Goal: Obtain resource: Obtain resource

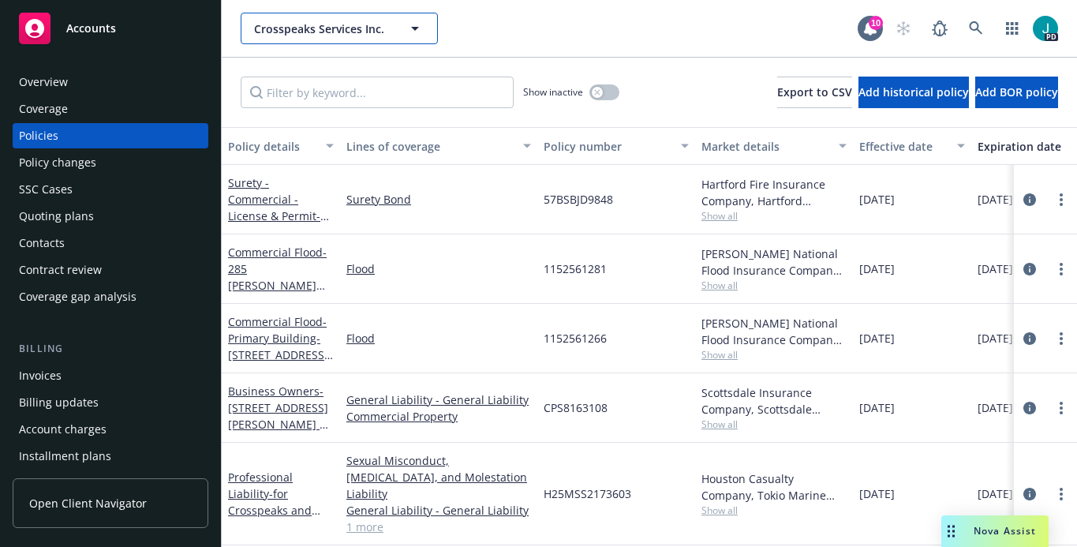
click at [339, 31] on span "Crosspeaks Services Inc." at bounding box center [322, 29] width 137 height 17
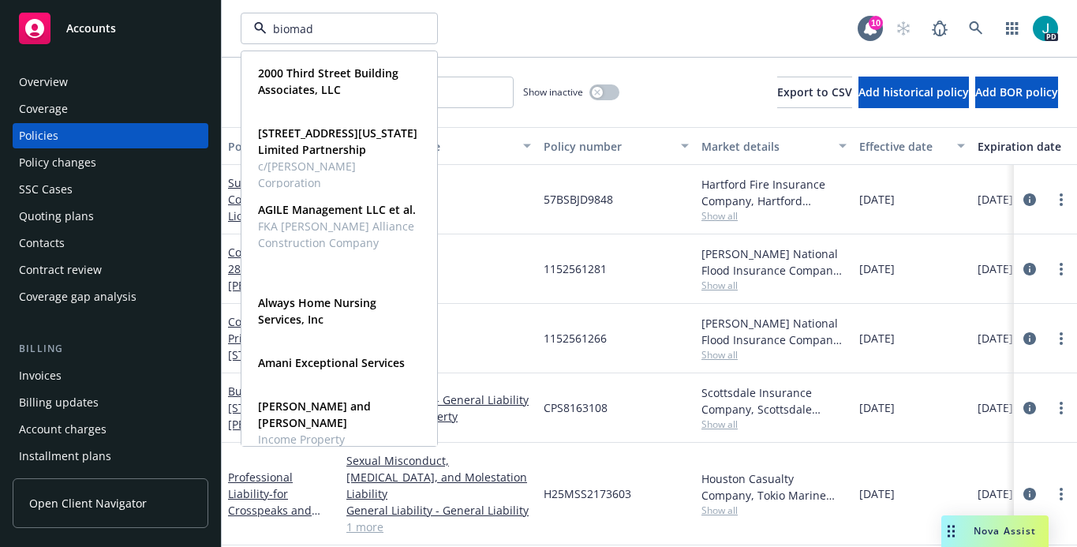
type input "biomade"
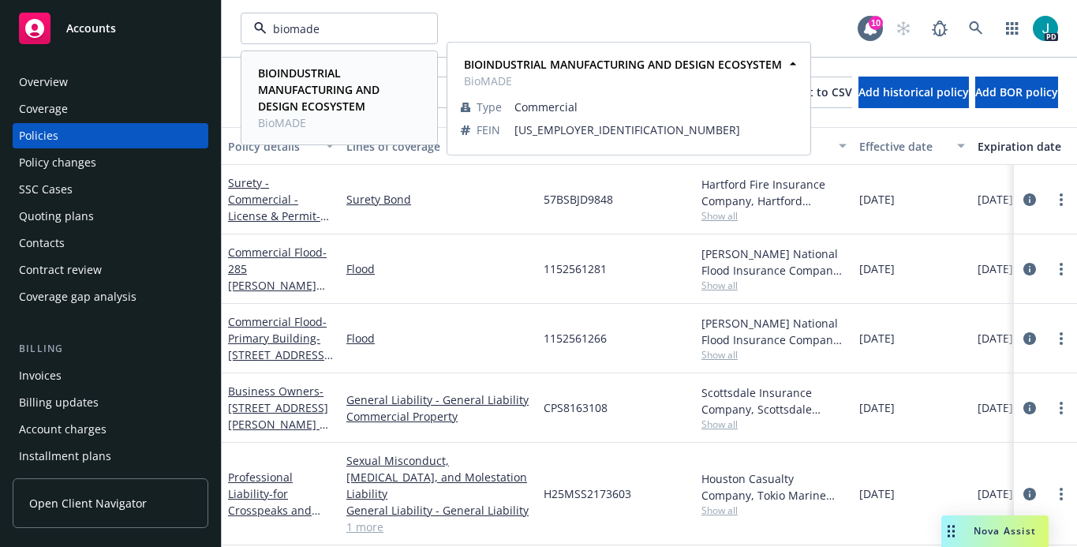
click at [332, 69] on strong "BIOINDUSTRIAL MANUFACTURING AND DESIGN ECOSYSTEM" at bounding box center [319, 90] width 122 height 48
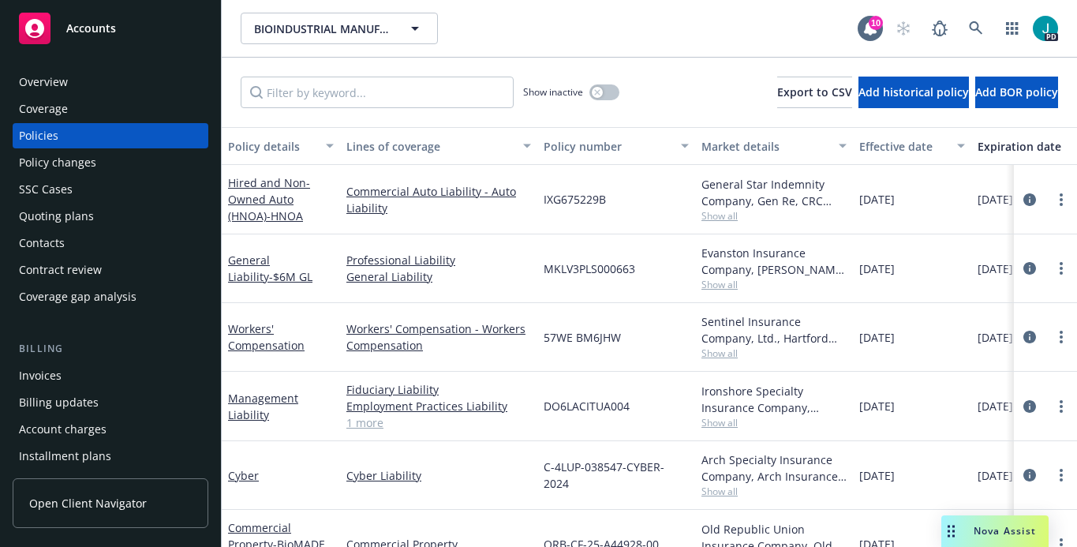
click at [983, 527] on span "Nova Assist" at bounding box center [1005, 530] width 62 height 13
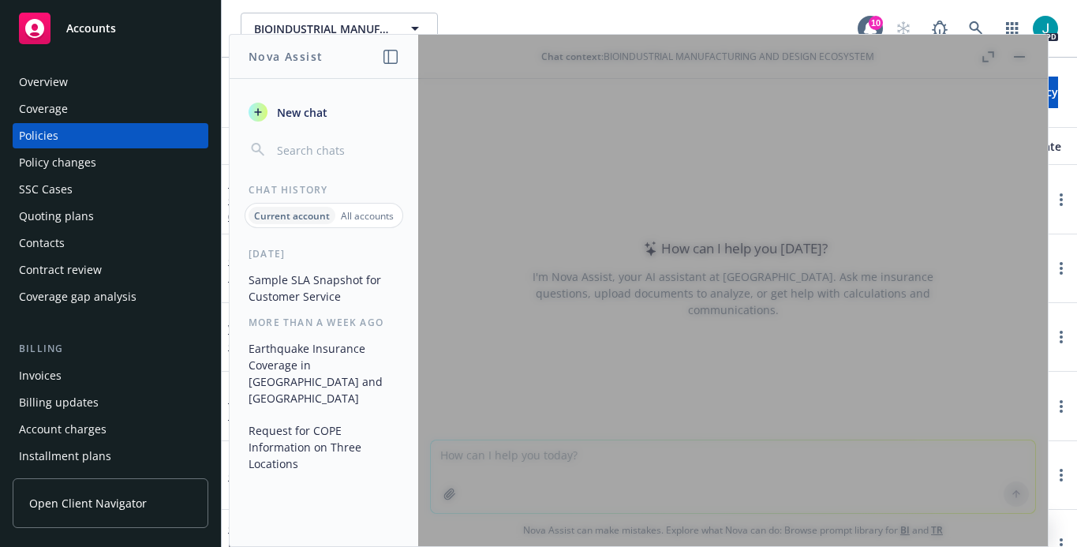
click at [321, 287] on button "Sample SLA Snapshot for Customer Service" at bounding box center [323, 288] width 163 height 43
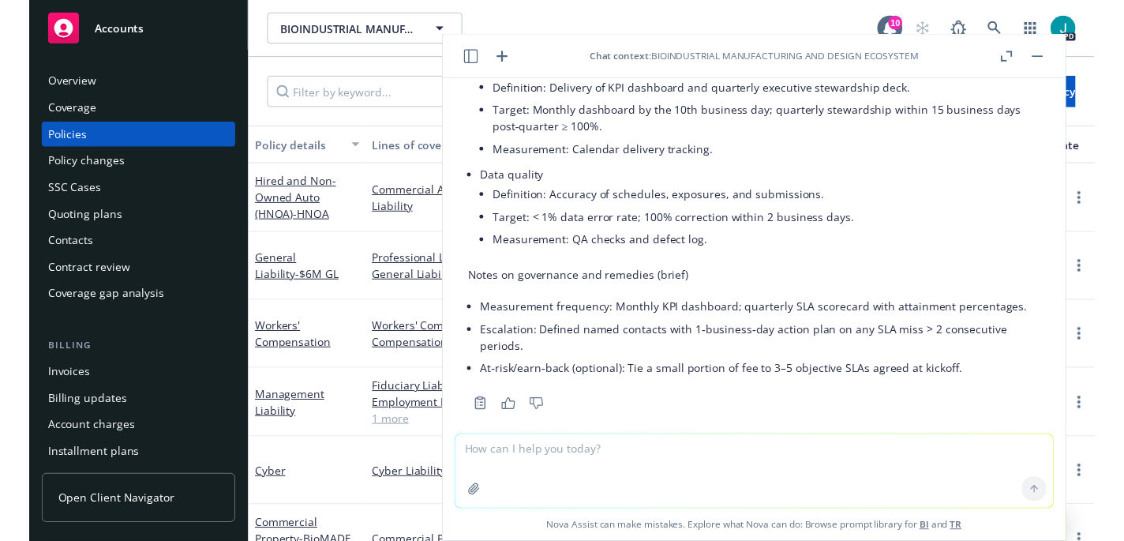
scroll to position [2996, 0]
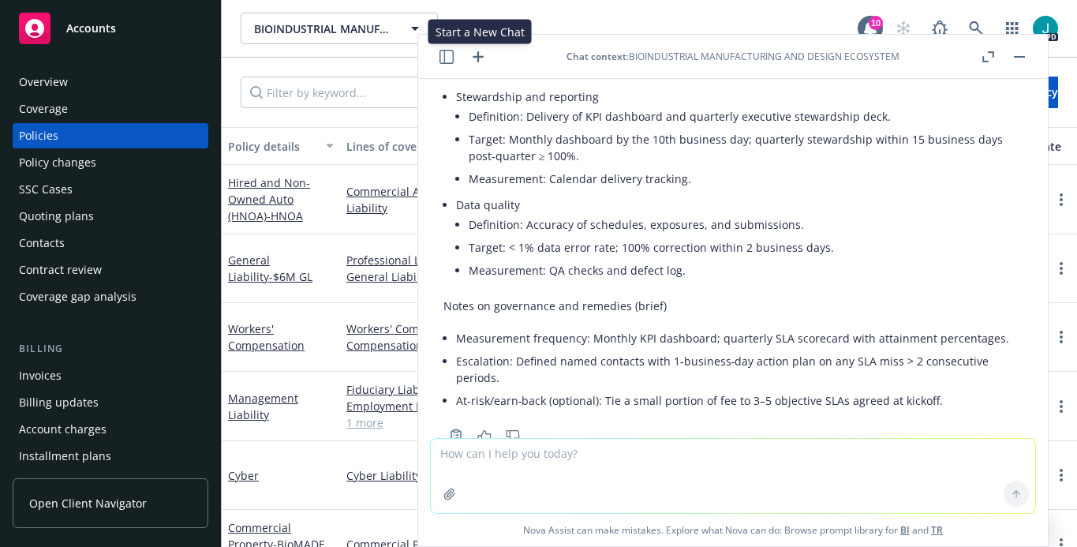
click at [478, 56] on icon "button" at bounding box center [478, 56] width 11 height 11
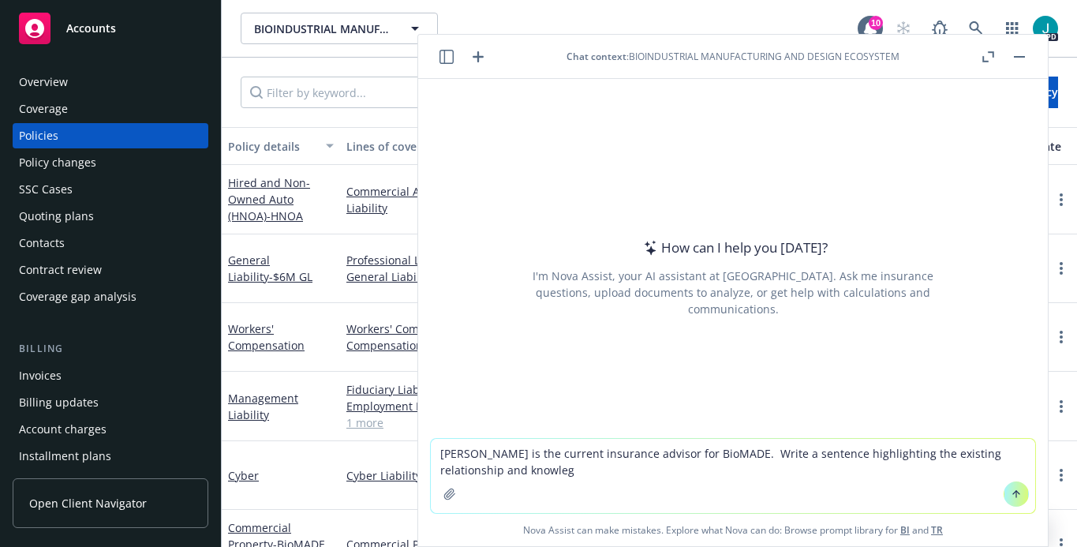
click at [900, 453] on textarea "[PERSON_NAME] is the current insurance advisor for BioMADE. Write a sentence hi…" at bounding box center [733, 476] width 605 height 74
click at [500, 472] on textarea "[PERSON_NAME] is the current insurance advisor for BioMADE. Write a sentence hi…" at bounding box center [733, 476] width 605 height 74
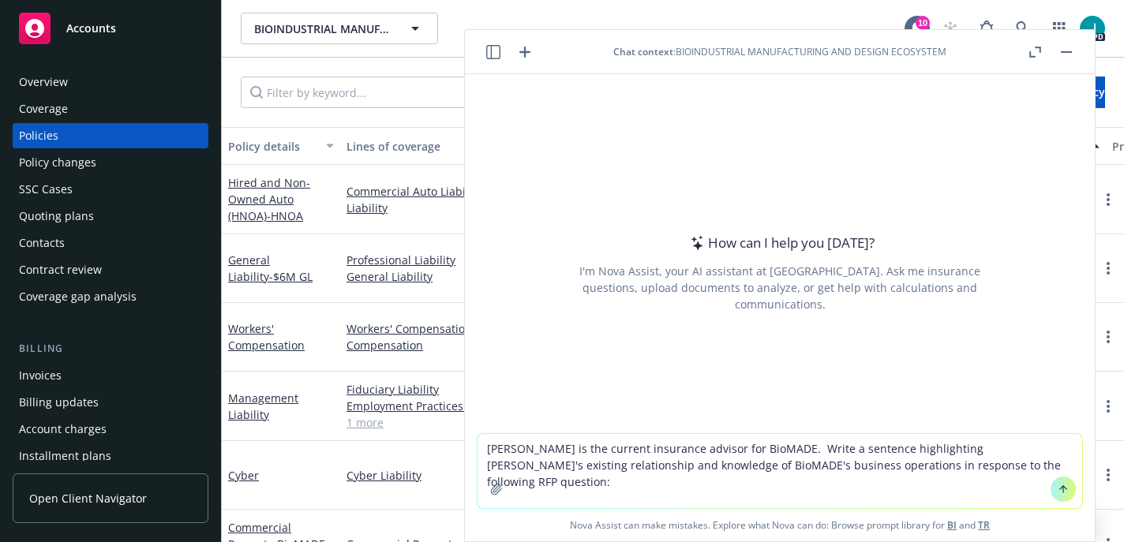
paste textarea "Identify the person who will be assigned to coordinate your firm’s services"
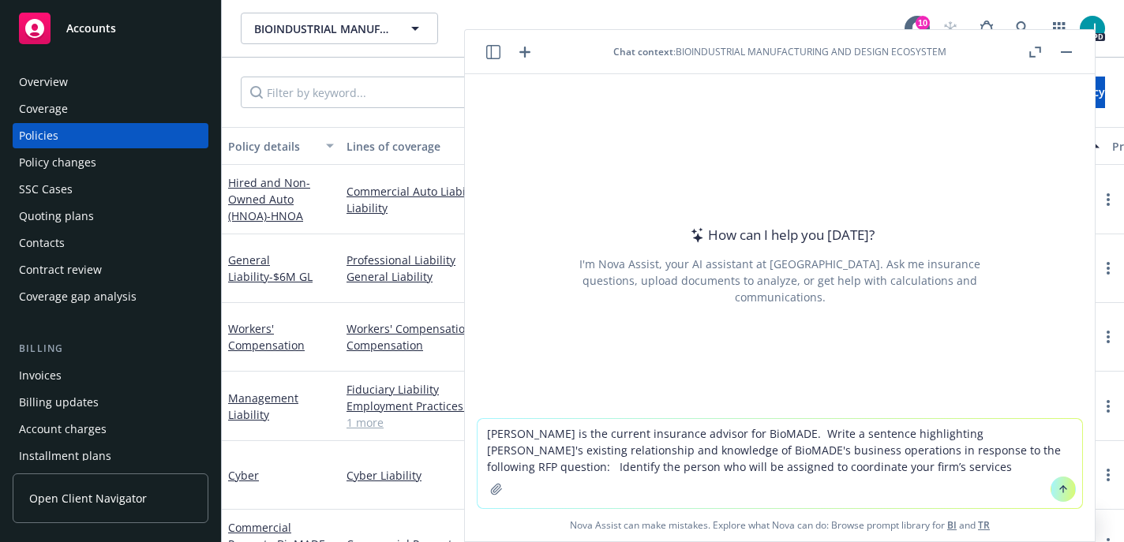
click at [963, 452] on textarea "[PERSON_NAME] is the current insurance advisor for BioMADE. Write a sentence hi…" at bounding box center [780, 463] width 605 height 89
click at [800, 468] on textarea "[PERSON_NAME] is the current insurance advisor for BioMADE. Write a sentence hi…" at bounding box center [780, 463] width 605 height 89
type textarea "[PERSON_NAME] is the current insurance advisor for BioMADE. Write a sentence hi…"
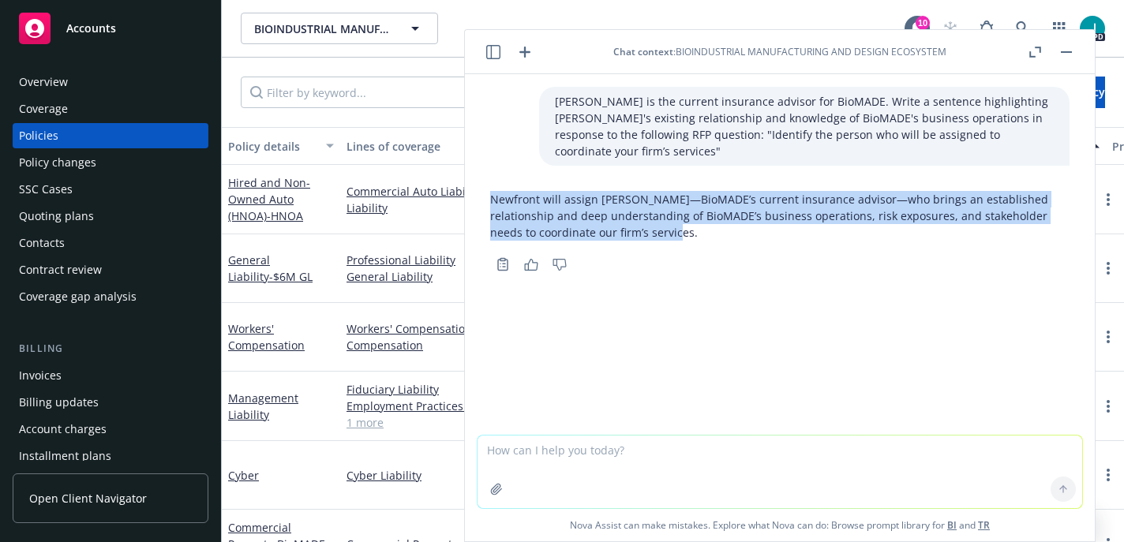
drag, startPoint x: 493, startPoint y: 198, endPoint x: 708, endPoint y: 234, distance: 217.6
click at [708, 234] on p "Newfront will assign [PERSON_NAME]—BioMADE’s current insurance advisor—who brin…" at bounding box center [779, 216] width 579 height 50
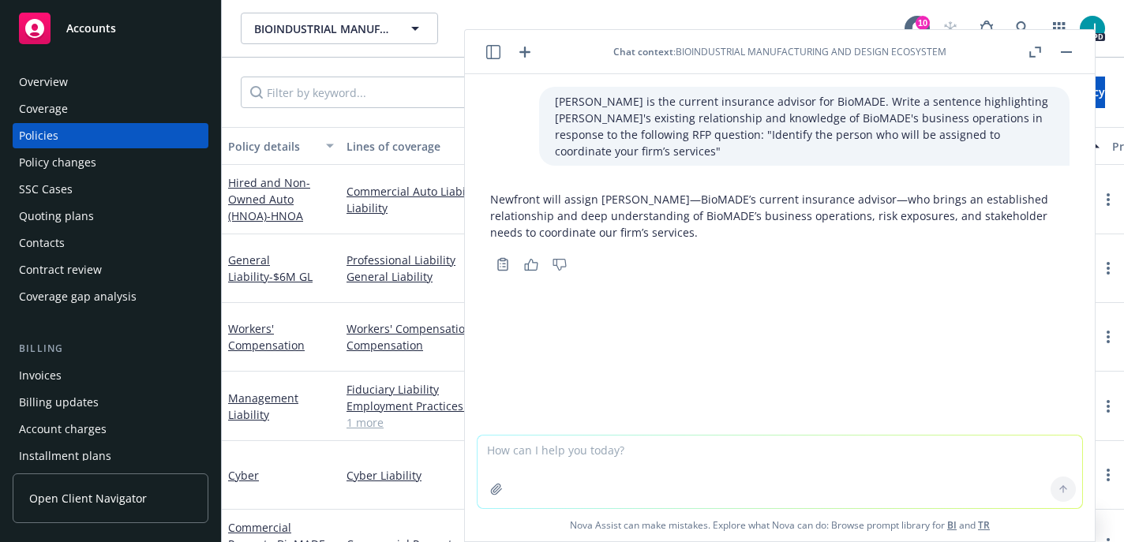
click at [599, 317] on div "[PERSON_NAME] is the current insurance advisor for BioMADE. Write a sentence hi…" at bounding box center [780, 254] width 630 height 361
click at [492, 197] on p "Newfront will assign [PERSON_NAME]—BioMADE’s current insurance advisor—who brin…" at bounding box center [779, 216] width 579 height 50
click at [504, 267] on icon "Copy to clipboard" at bounding box center [504, 267] width 2 height 0
click at [526, 47] on icon "button" at bounding box center [524, 50] width 19 height 19
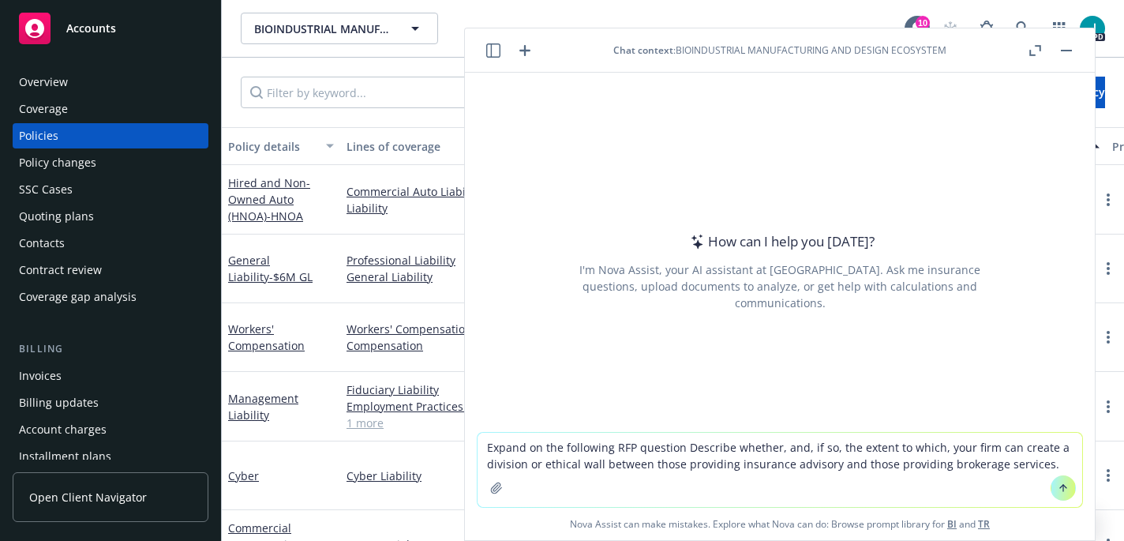
click at [676, 449] on textarea "Expand on the following RFP question Describe whether, and, if so, the extent t…" at bounding box center [780, 470] width 605 height 74
click at [683, 447] on textarea "Expand on the following RFP question: Describe whether, and, if so, the extent …" at bounding box center [780, 470] width 605 height 74
click at [1033, 467] on textarea "Expand on the following RFP question: "Describe whether, and, if so, the extent…" at bounding box center [780, 470] width 605 height 74
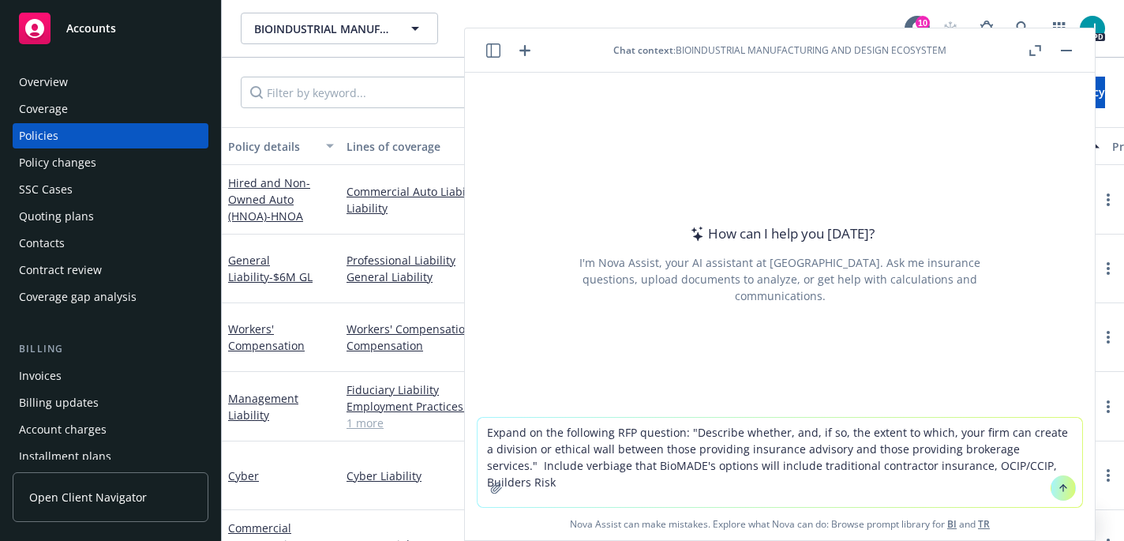
click at [1019, 468] on textarea "Expand on the following RFP question: "Describe whether, and, if so, the extent…" at bounding box center [780, 462] width 605 height 89
click at [1047, 466] on textarea "Expand on the following RFP question: "Describe whether, and, if so, the extent…" at bounding box center [780, 462] width 605 height 89
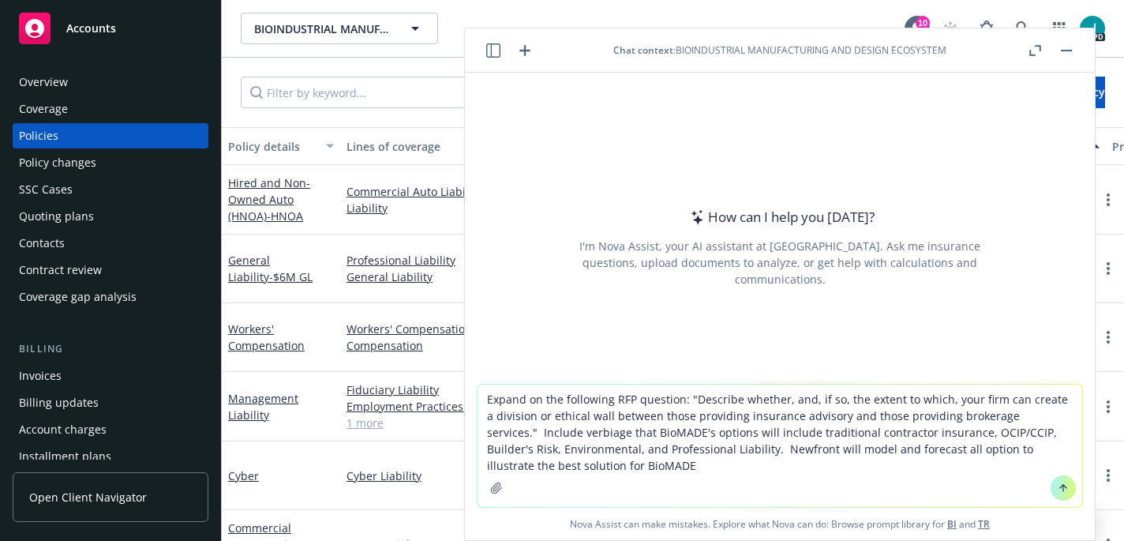
click at [923, 455] on textarea "Expand on the following RFP question: "Describe whether, and, if so, the extent…" at bounding box center [780, 445] width 605 height 122
drag, startPoint x: 1035, startPoint y: 452, endPoint x: 1038, endPoint y: 460, distance: 8.5
click at [1035, 453] on textarea "Expand on the following RFP question: "Describe whether, and, if so, the extent…" at bounding box center [780, 445] width 605 height 122
click at [658, 467] on textarea "Expand on the following RFP question: "Describe whether, and, if so, the extent…" at bounding box center [780, 445] width 605 height 122
click at [750, 453] on textarea "Expand on the following RFP question: "Describe whether, and, if so, the extent…" at bounding box center [780, 445] width 605 height 122
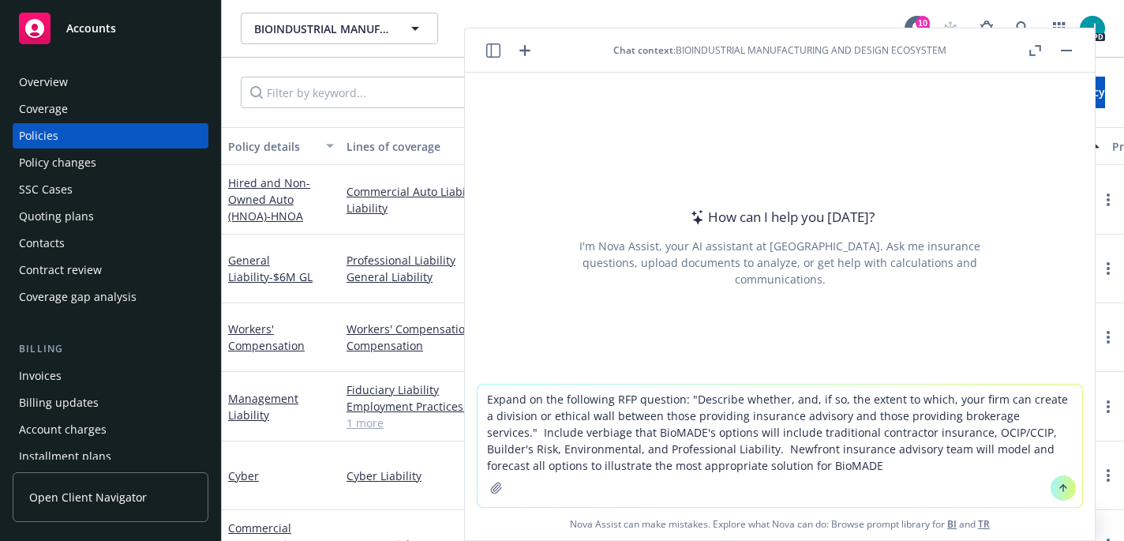
click at [767, 467] on textarea "Expand on the following RFP question: "Describe whether, and, if so, the extent…" at bounding box center [780, 445] width 605 height 122
type textarea "Expand on the following RFP question: "Describe whether, and, if so, the extent…"
click at [1059, 489] on icon at bounding box center [1063, 488] width 11 height 11
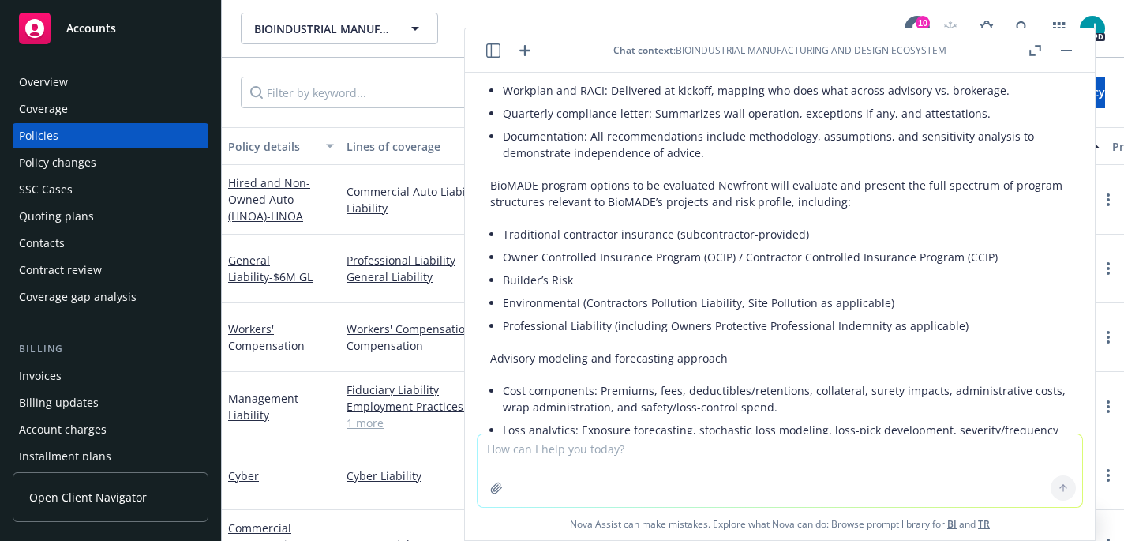
scroll to position [1145, 0]
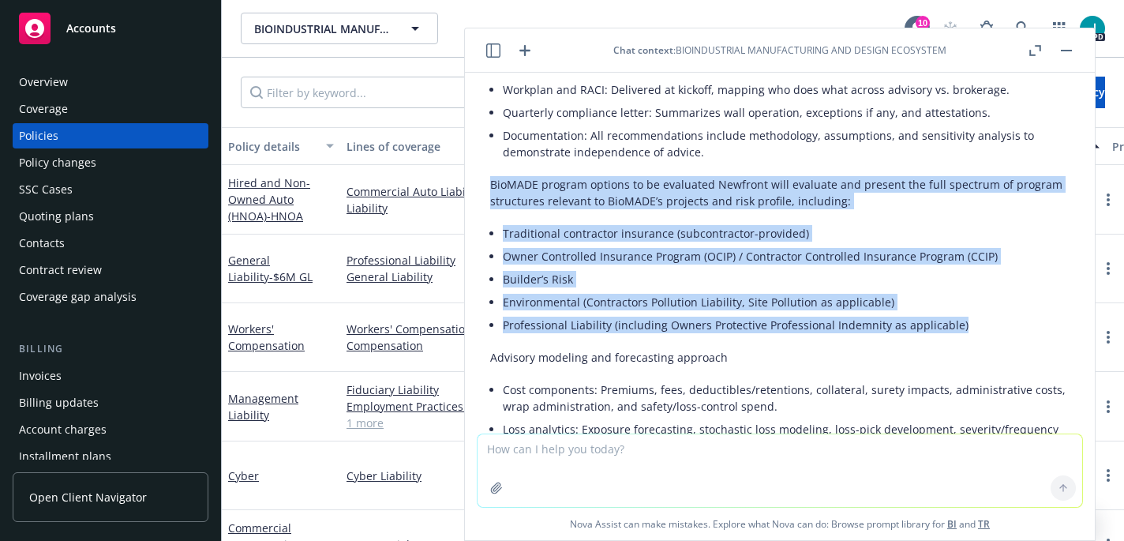
drag, startPoint x: 491, startPoint y: 182, endPoint x: 957, endPoint y: 335, distance: 490.7
click at [957, 335] on div "Below is proposed RFP language you can use. Overview Newfront can implement a f…" at bounding box center [779, 35] width 579 height 1929
copy div "BioMADE program options to be evaluated Newfront will evaluate and present the …"
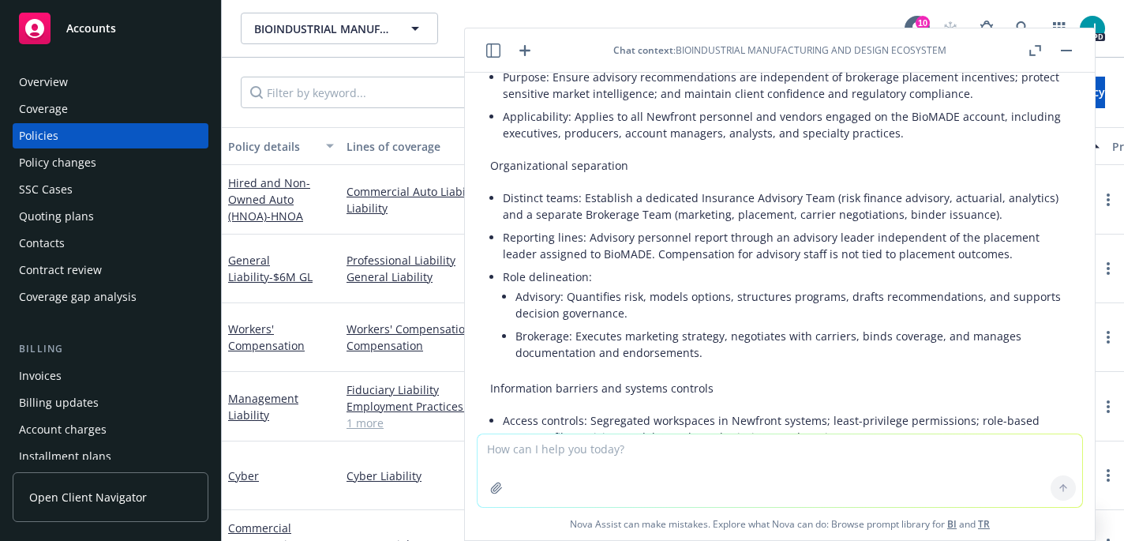
scroll to position [17, 0]
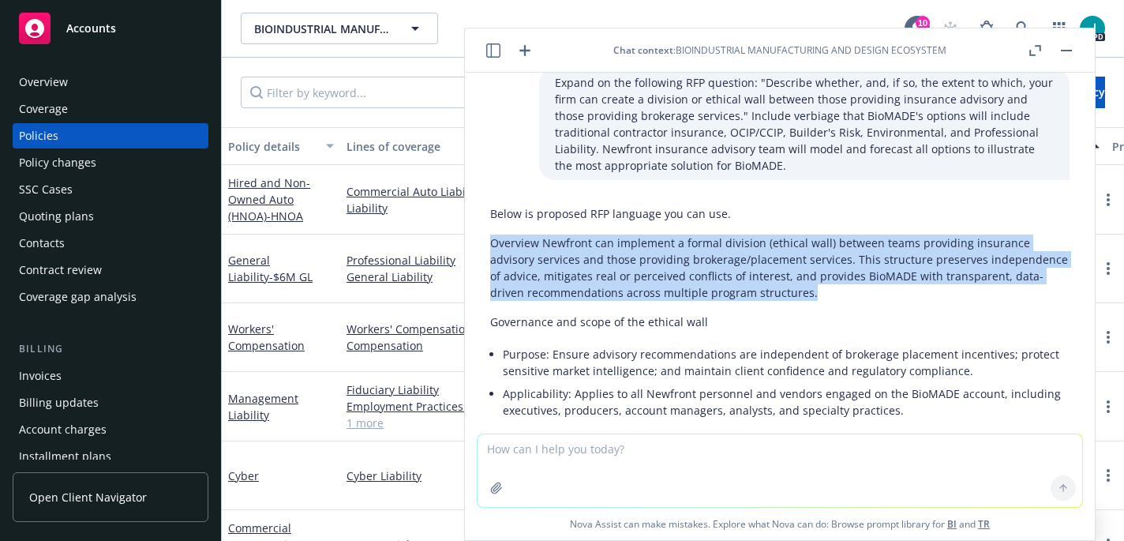
drag, startPoint x: 490, startPoint y: 243, endPoint x: 919, endPoint y: 304, distance: 432.9
copy p "Overview Newfront can implement a formal division (ethical wall) between teams …"
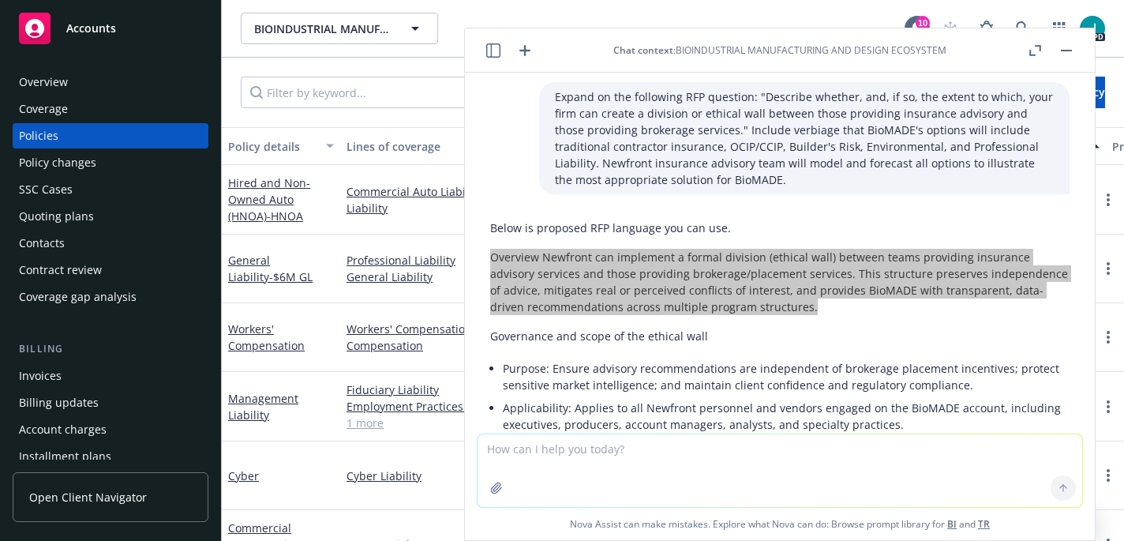
scroll to position [0, 0]
